Goal: Check status: Check status

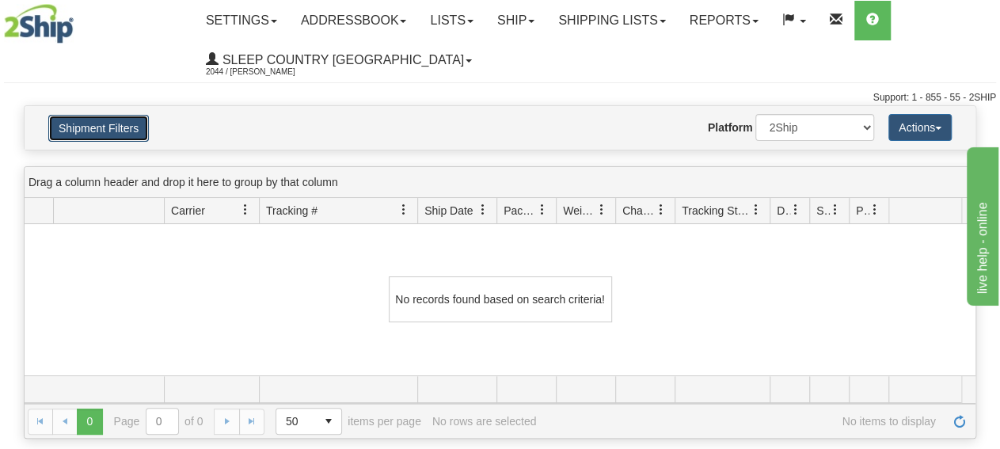
click at [116, 120] on button "Shipment Filters" at bounding box center [98, 128] width 101 height 27
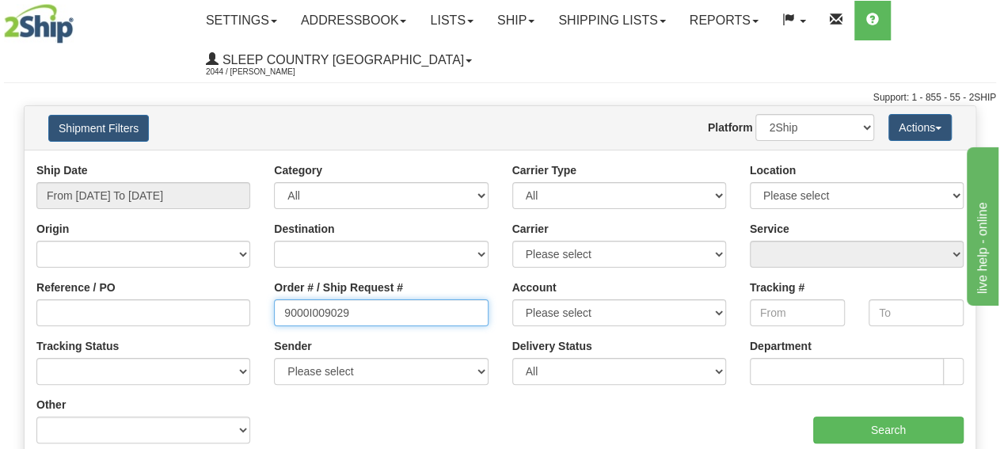
click at [394, 311] on input "9000I009029" at bounding box center [381, 312] width 214 height 27
click at [287, 313] on input "9000I009029" at bounding box center [381, 312] width 214 height 27
drag, startPoint x: 381, startPoint y: 313, endPoint x: 148, endPoint y: 310, distance: 232.8
click at [274, 310] on input "9000I009029" at bounding box center [381, 312] width 214 height 27
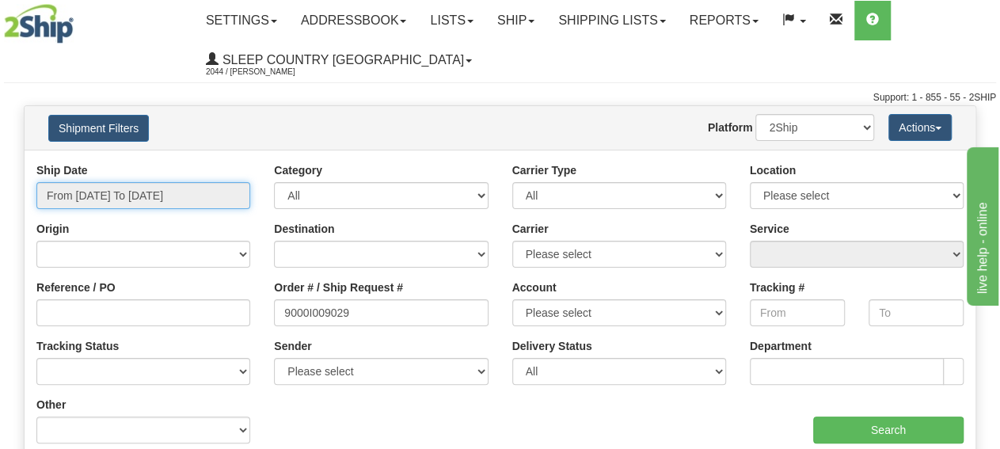
click at [162, 192] on input "From [DATE] To [DATE]" at bounding box center [143, 195] width 214 height 27
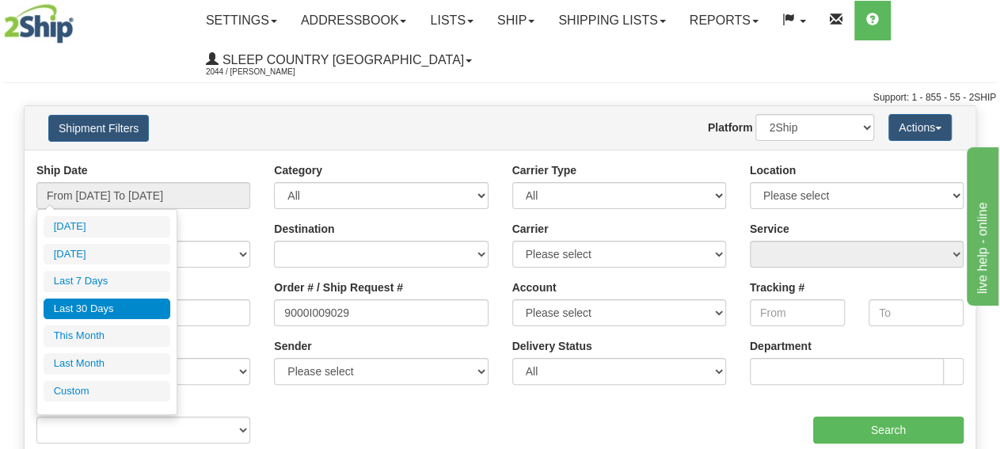
click at [122, 306] on li "Last 30 Days" at bounding box center [107, 308] width 127 height 21
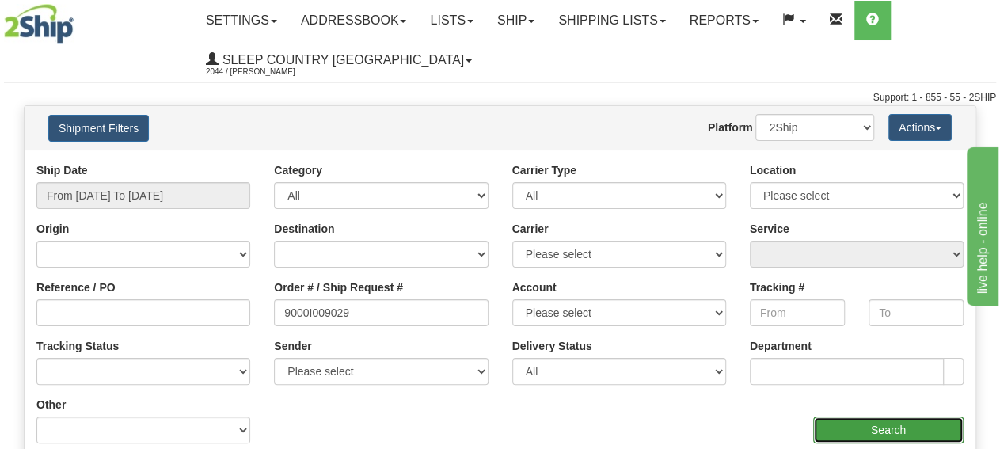
click at [903, 428] on input "Search" at bounding box center [888, 429] width 150 height 27
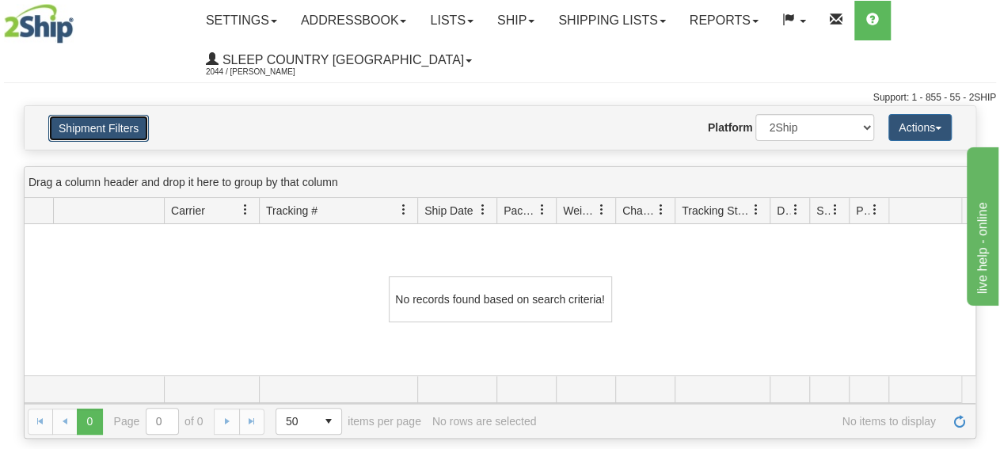
click at [56, 127] on button "Shipment Filters" at bounding box center [98, 128] width 101 height 27
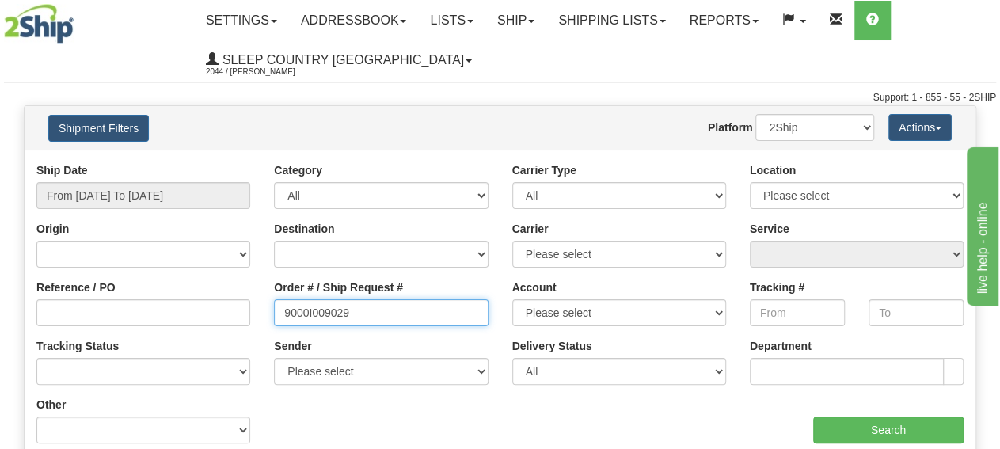
drag, startPoint x: 386, startPoint y: 317, endPoint x: 181, endPoint y: 309, distance: 205.2
click at [274, 309] on input "9000I009029" at bounding box center [381, 312] width 214 height 27
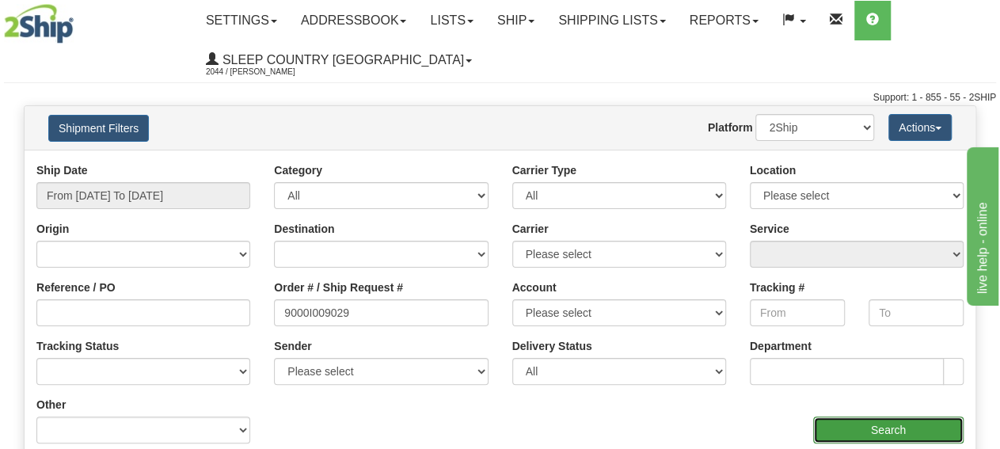
click at [849, 430] on input "Search" at bounding box center [888, 429] width 150 height 27
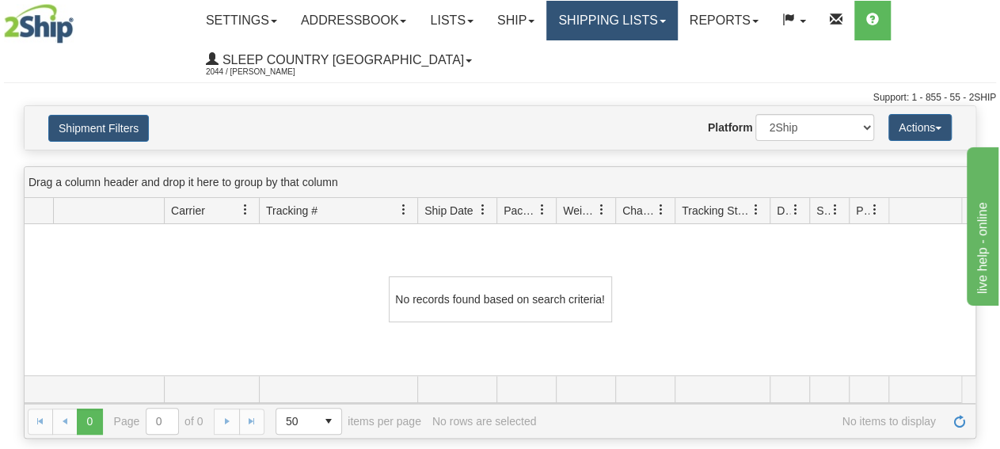
click at [604, 19] on link "Shipping lists" at bounding box center [611, 21] width 131 height 40
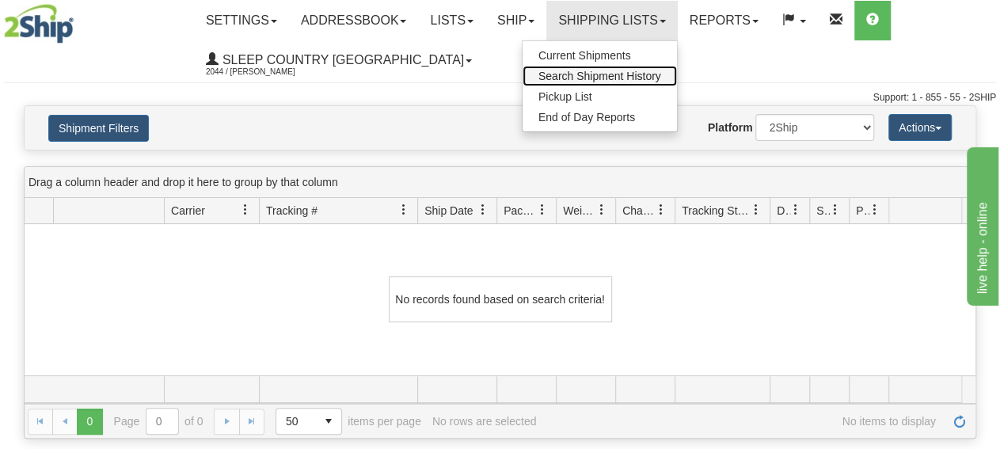
click at [597, 78] on span "Search Shipment History" at bounding box center [599, 76] width 123 height 13
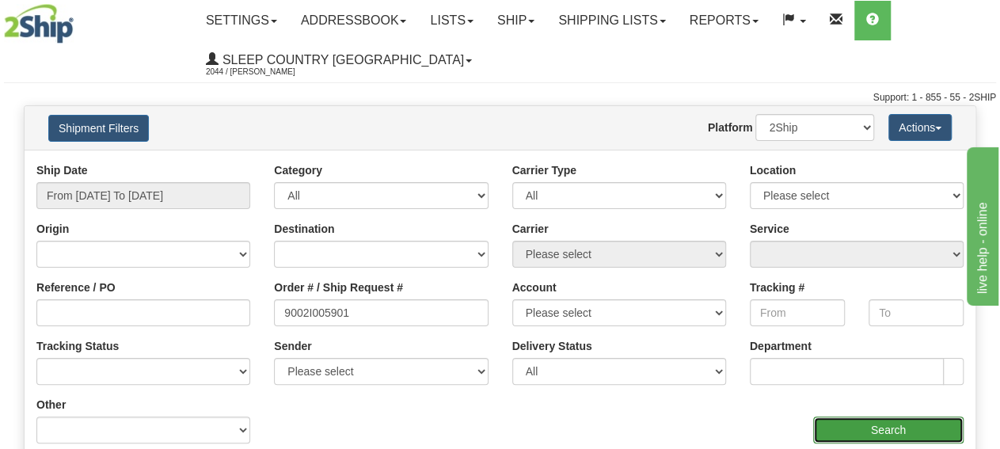
click at [851, 427] on input "Search" at bounding box center [888, 429] width 150 height 27
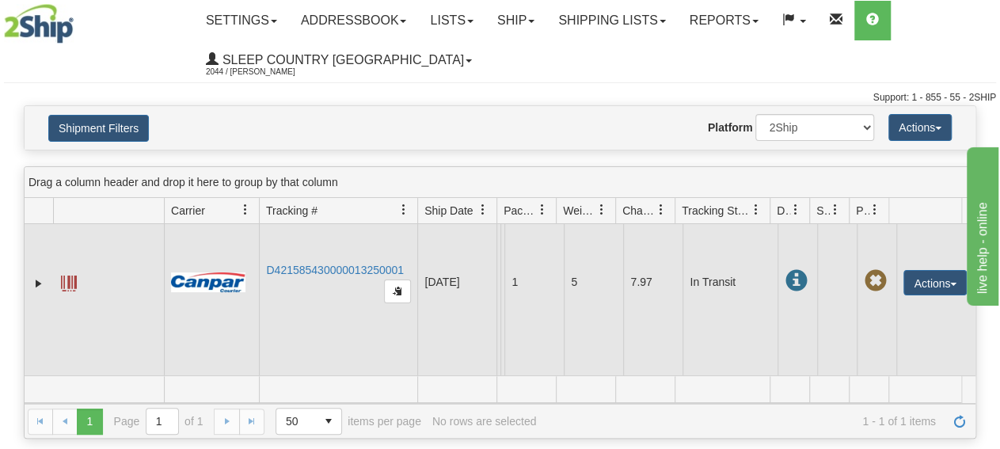
scroll to position [67, 0]
click at [321, 264] on link "D421585430000013250001" at bounding box center [335, 270] width 138 height 13
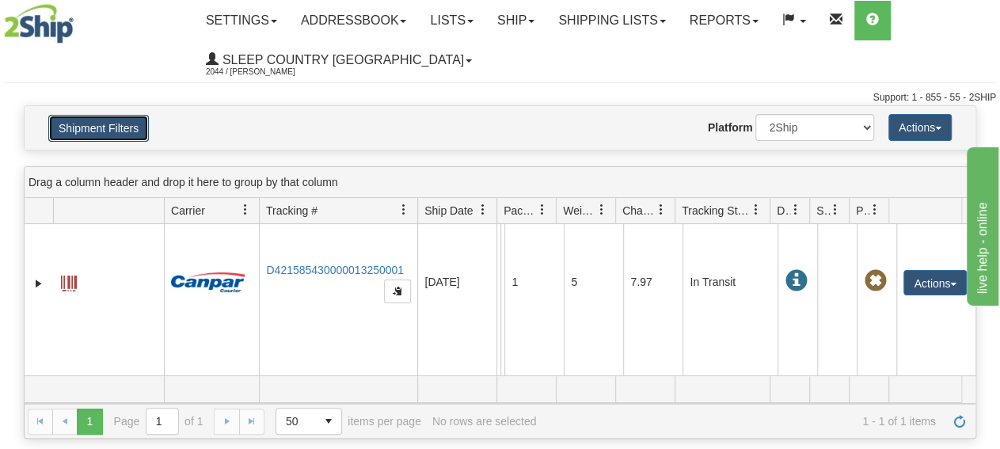
click at [90, 124] on button "Shipment Filters" at bounding box center [98, 128] width 101 height 27
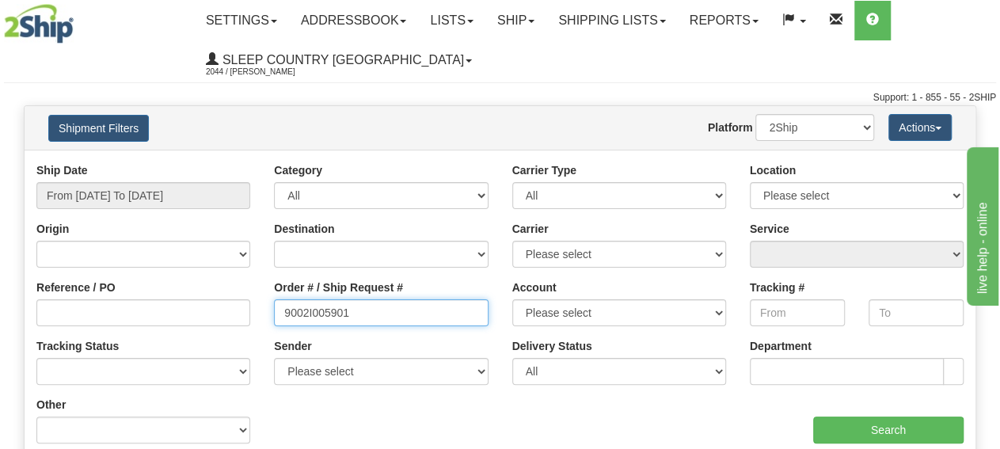
drag, startPoint x: 364, startPoint y: 306, endPoint x: 112, endPoint y: 308, distance: 251.8
click at [274, 303] on input "9002I005901" at bounding box center [381, 312] width 214 height 27
paste input "0I009029"
type input "9000I009029"
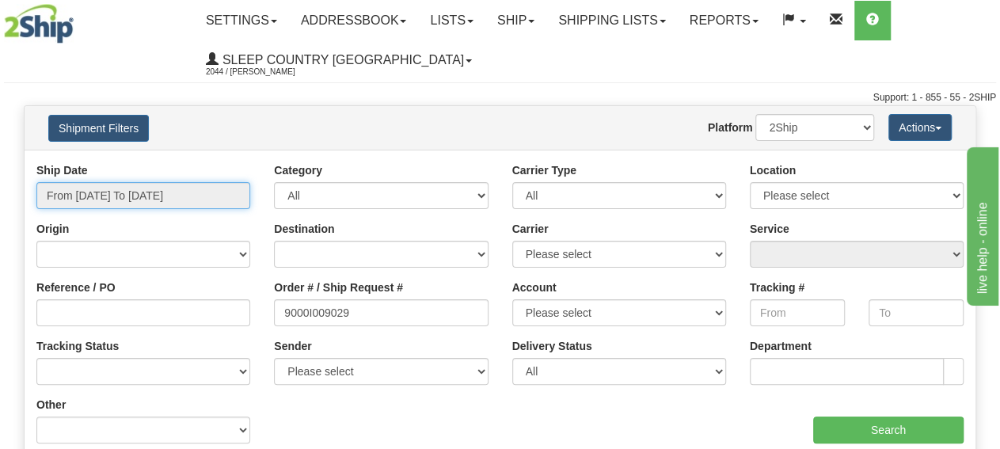
click at [131, 184] on input "From [DATE] To [DATE]" at bounding box center [143, 195] width 214 height 27
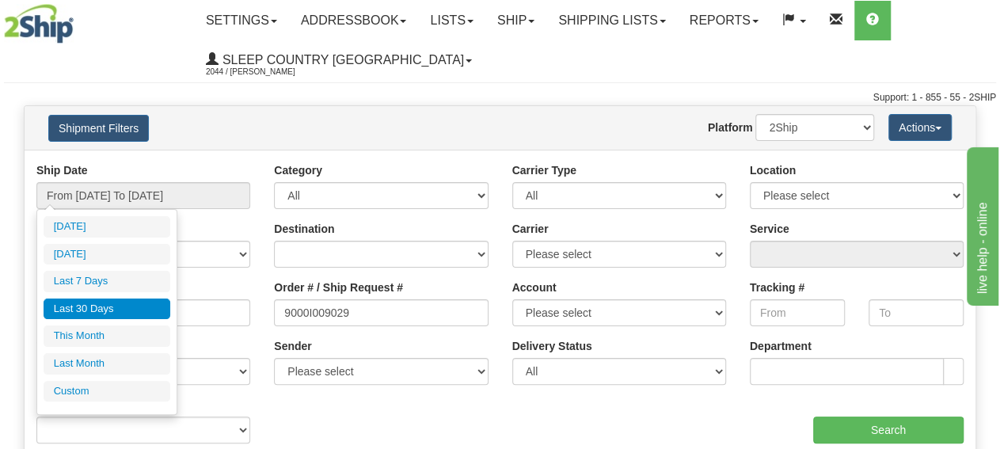
click at [116, 314] on li "Last 30 Days" at bounding box center [107, 308] width 127 height 21
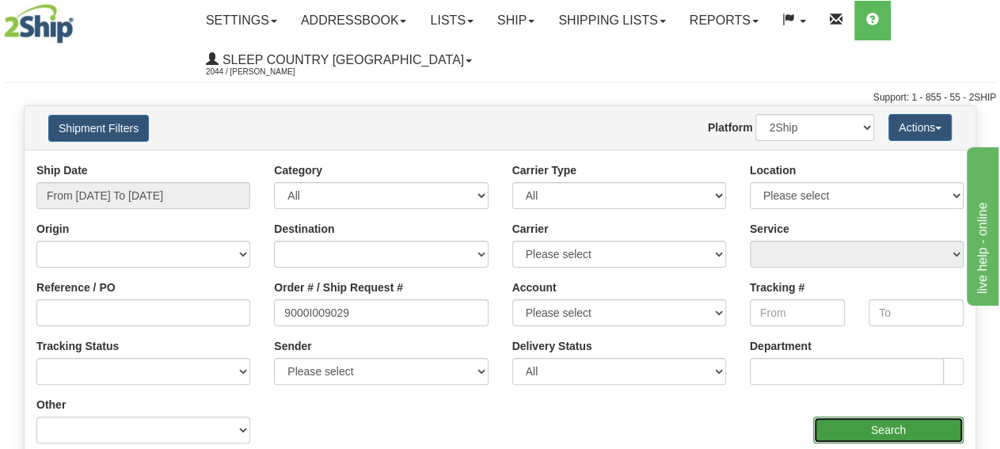
click at [875, 435] on input "Search" at bounding box center [888, 429] width 150 height 27
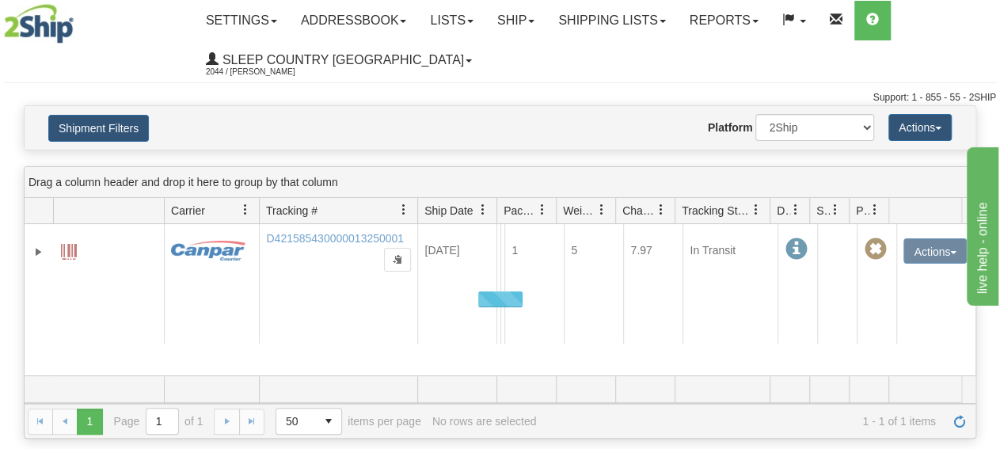
scroll to position [0, 0]
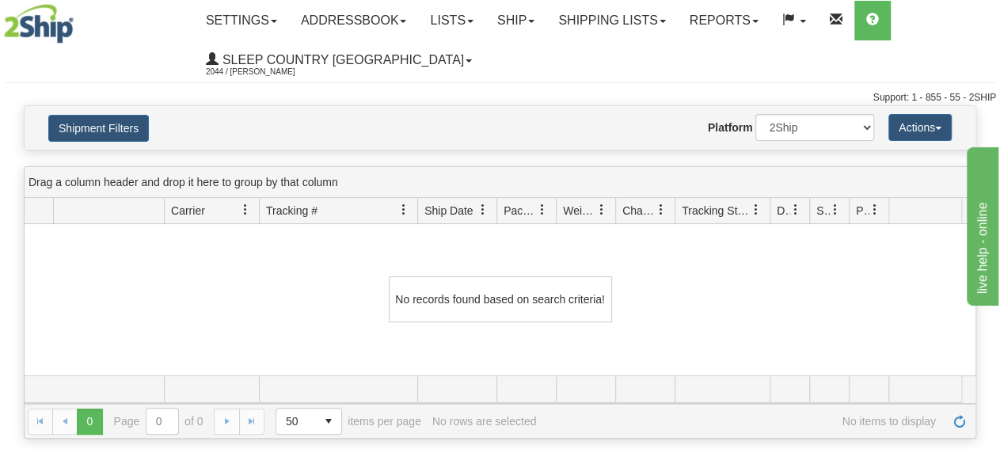
click at [244, 439] on div "Toggle navigation Settings Shipping Preferences Fields Preferences New Recipien…" at bounding box center [500, 224] width 1000 height 449
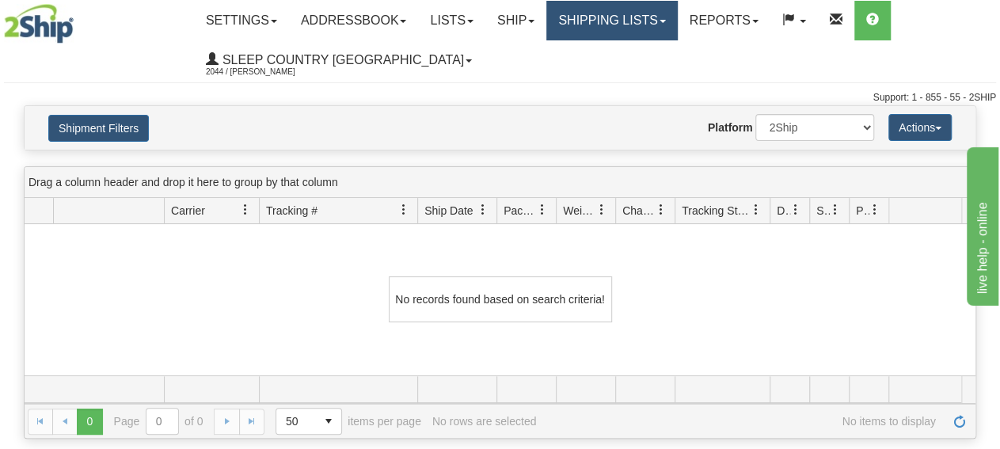
click at [659, 25] on link "Shipping lists" at bounding box center [611, 21] width 131 height 40
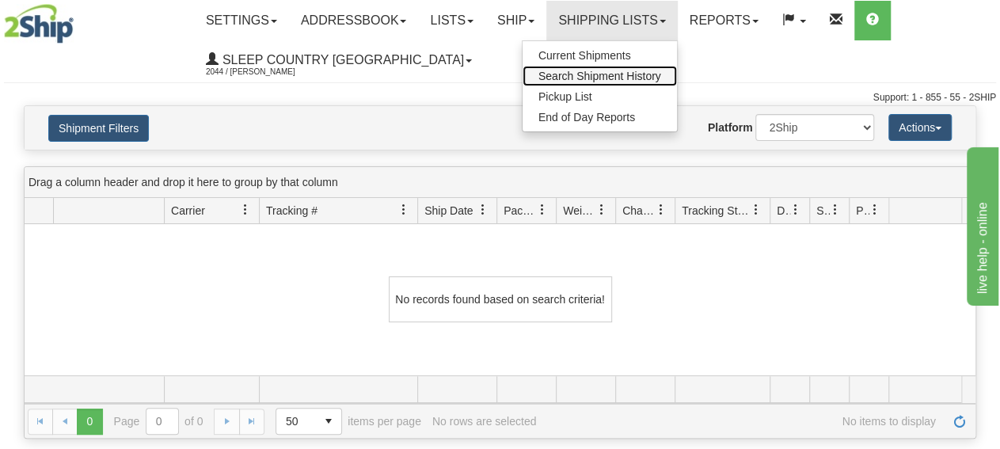
click at [641, 72] on span "Search Shipment History" at bounding box center [599, 76] width 123 height 13
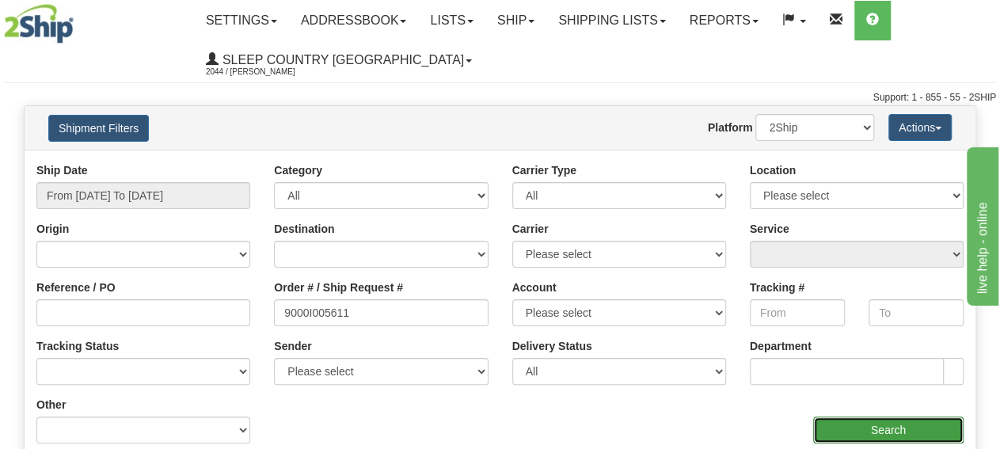
click at [902, 429] on input "Search" at bounding box center [888, 429] width 150 height 27
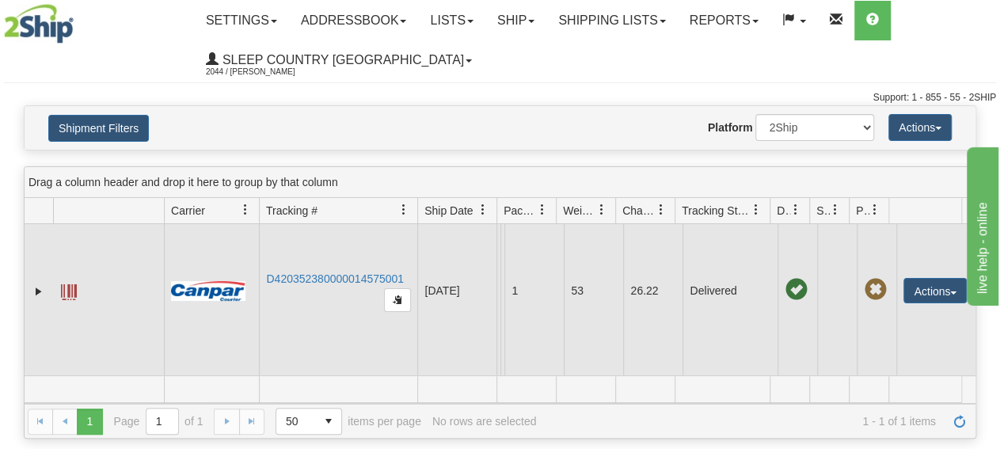
scroll to position [48, 0]
click at [347, 272] on link "D420352380000014575001" at bounding box center [335, 278] width 138 height 13
